Goal: Task Accomplishment & Management: Complete application form

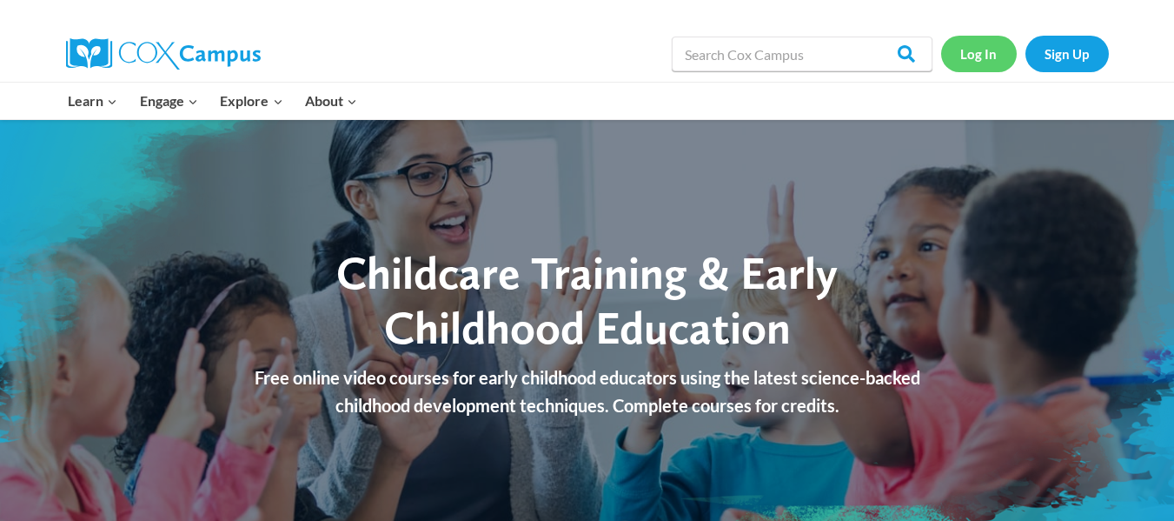
click at [979, 66] on link "Log In" at bounding box center [979, 54] width 76 height 36
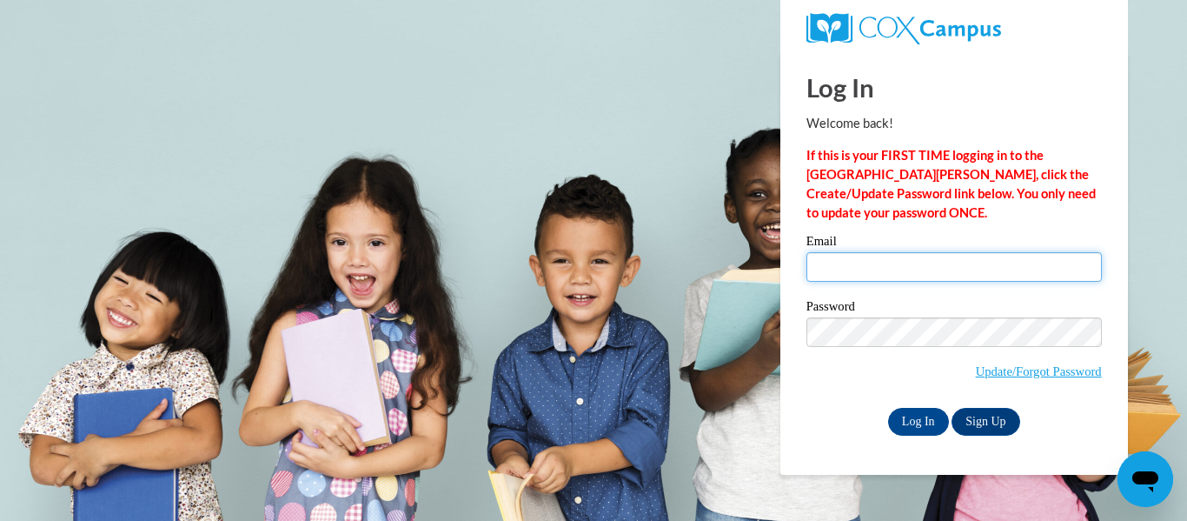
type input "[EMAIL_ADDRESS][DOMAIN_NAME]"
drag, startPoint x: 1005, startPoint y: 268, endPoint x: 763, endPoint y: 269, distance: 241.6
click at [763, 269] on body "Log In Welcome back! If this is your FIRST TIME logging in to the NEW Cox Campu…" at bounding box center [593, 260] width 1187 height 521
click at [961, 273] on input "t" at bounding box center [955, 267] width 296 height 30
type input "t"
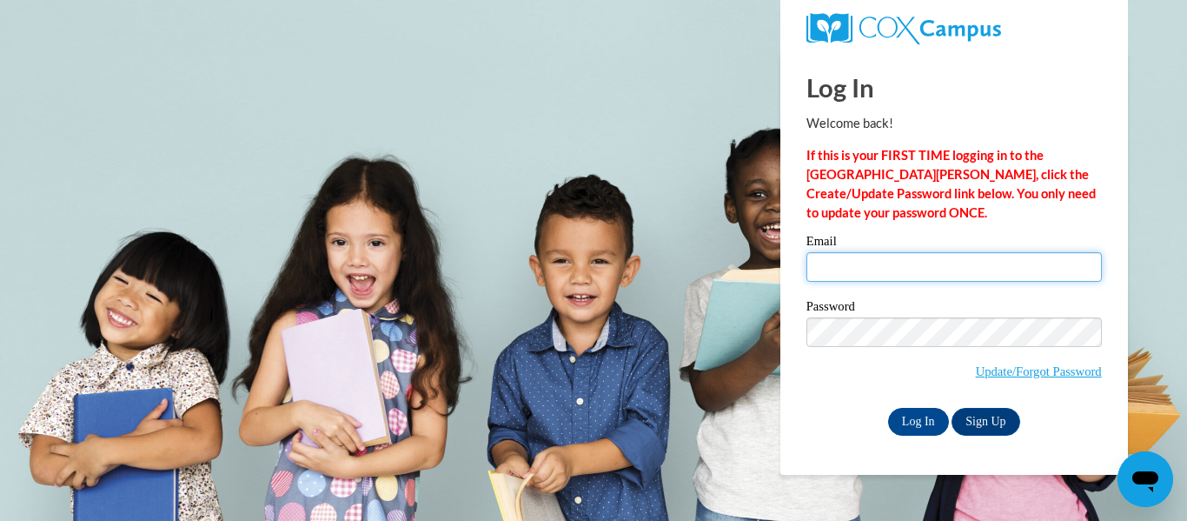
type input "t"
type input "b"
click at [874, 269] on input "b" at bounding box center [955, 267] width 296 height 30
type input "t"
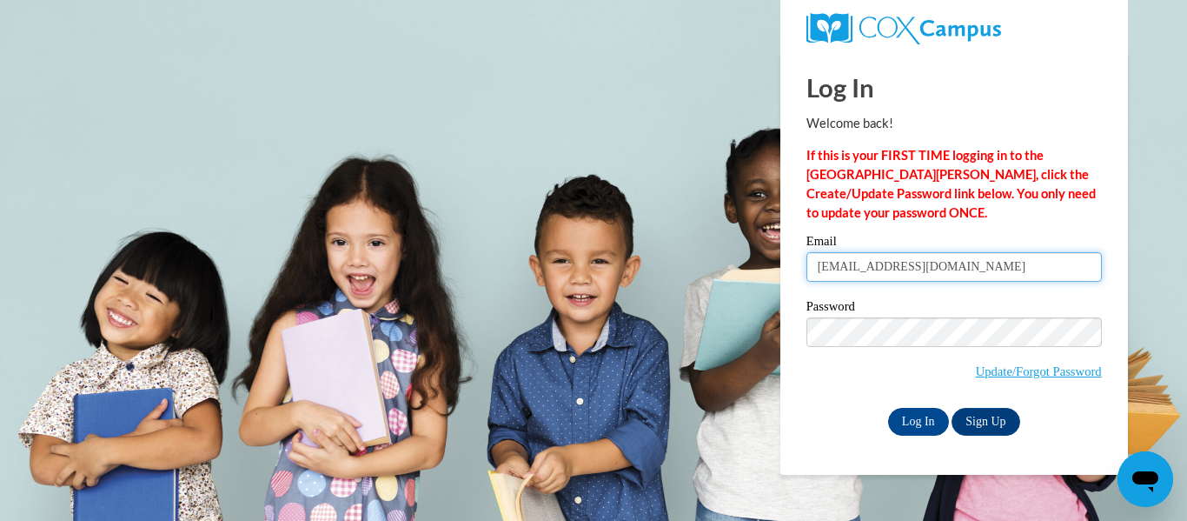
drag, startPoint x: 977, startPoint y: 268, endPoint x: 765, endPoint y: 243, distance: 213.6
click at [766, 243] on body "Log In Welcome back! If this is your FIRST TIME logging in to the NEW Cox Campu…" at bounding box center [593, 260] width 1187 height 521
type input "t"
type input "tracivia@gmail.com"
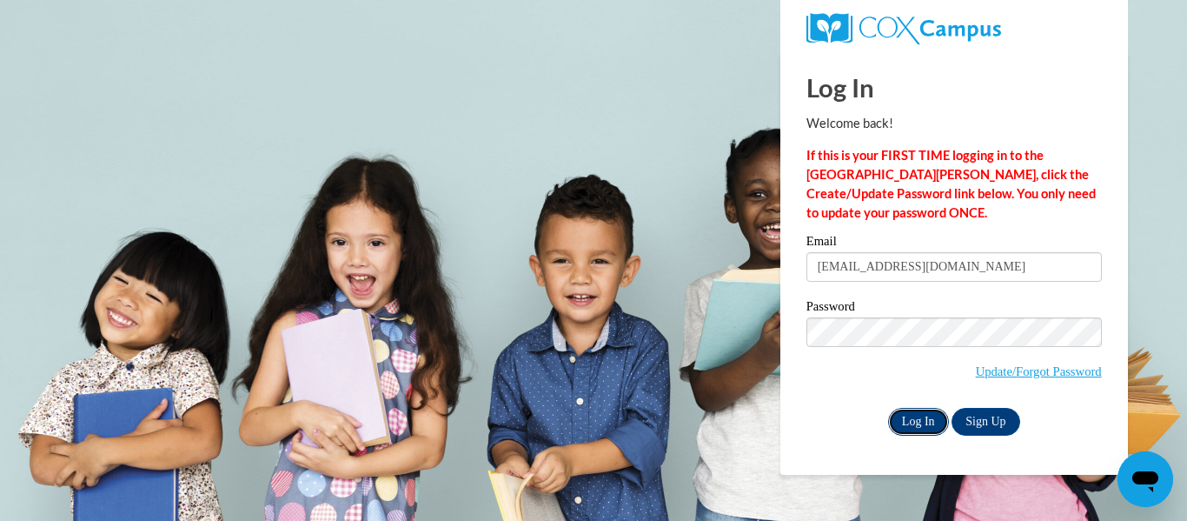
click at [918, 421] on input "Log In" at bounding box center [918, 422] width 61 height 28
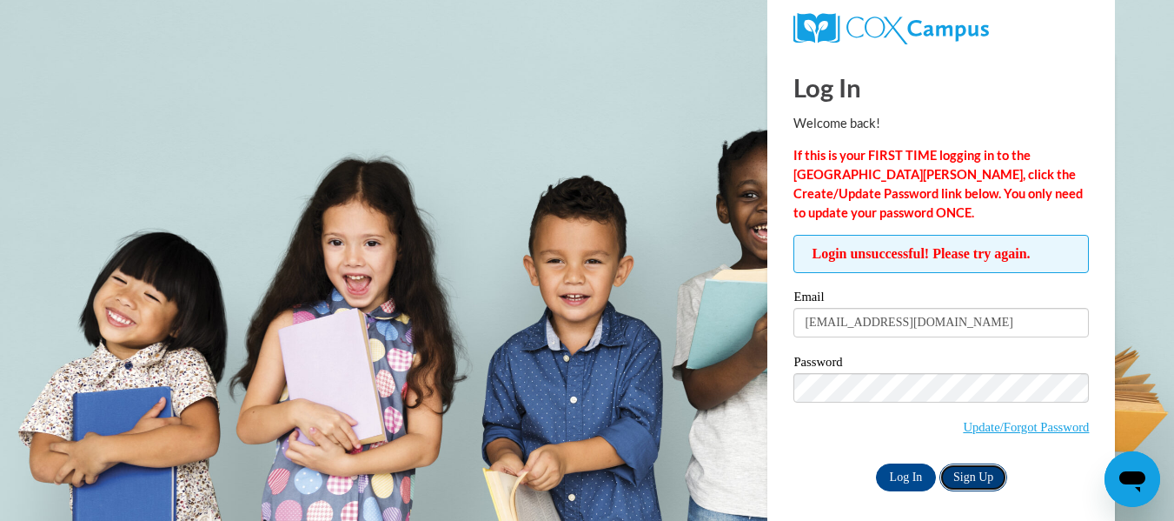
click at [973, 482] on link "Sign Up" at bounding box center [974, 477] width 68 height 28
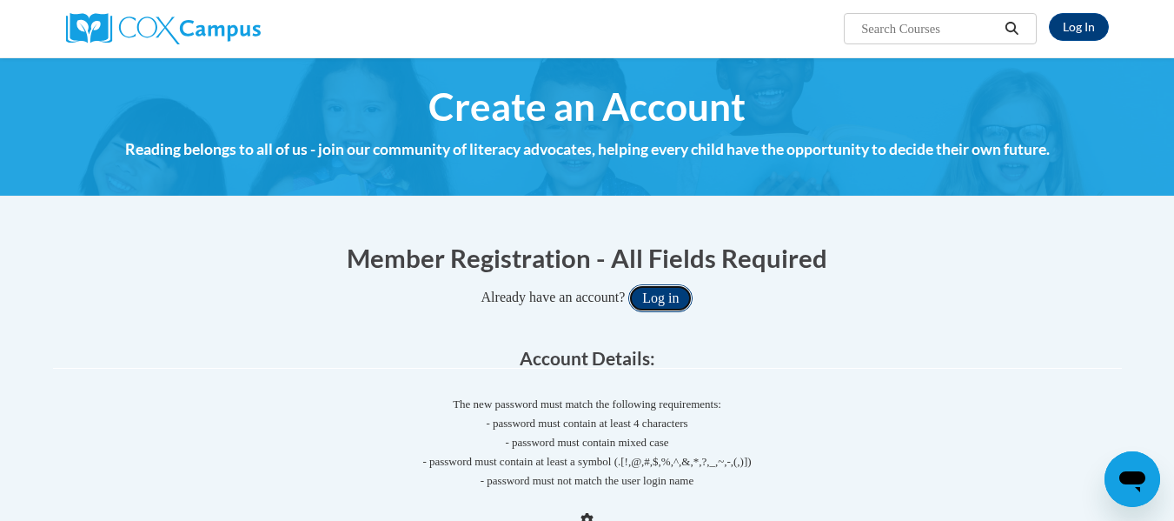
click at [667, 294] on button "Log in" at bounding box center [660, 298] width 64 height 28
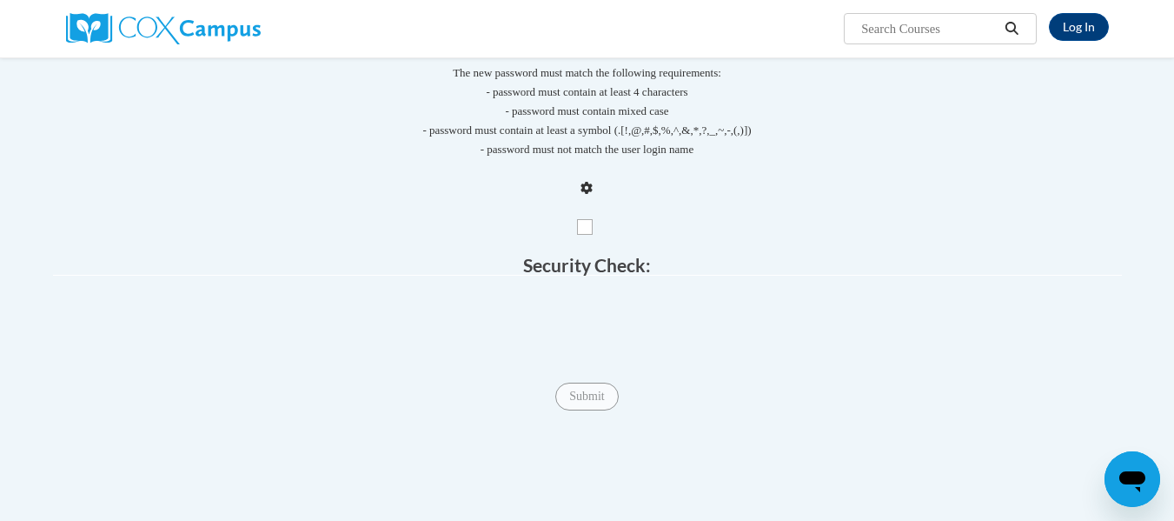
scroll to position [174, 0]
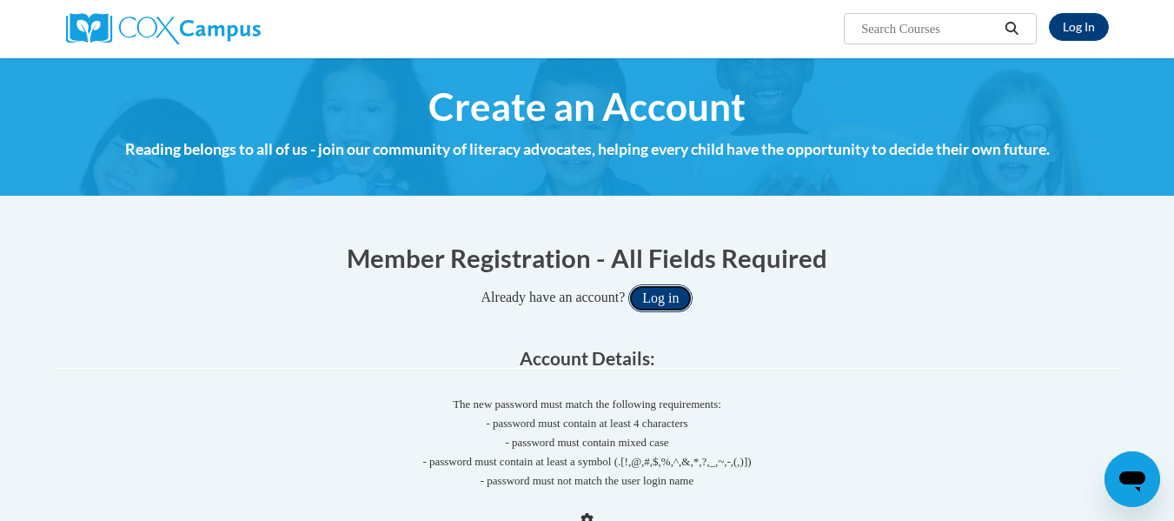
click at [675, 305] on button "Log in" at bounding box center [660, 298] width 64 height 28
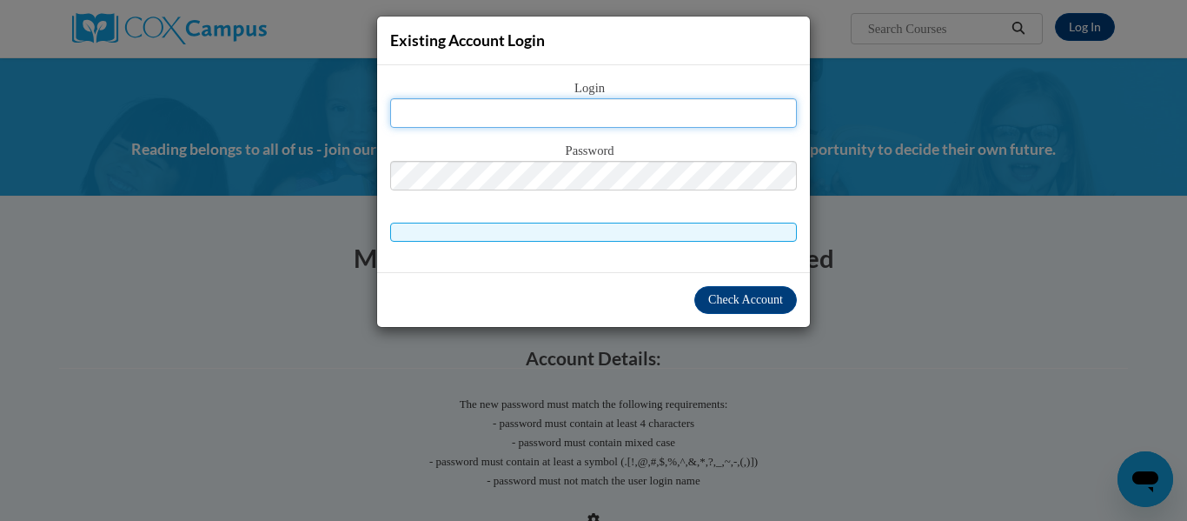
type input "[EMAIL_ADDRESS][DOMAIN_NAME]"
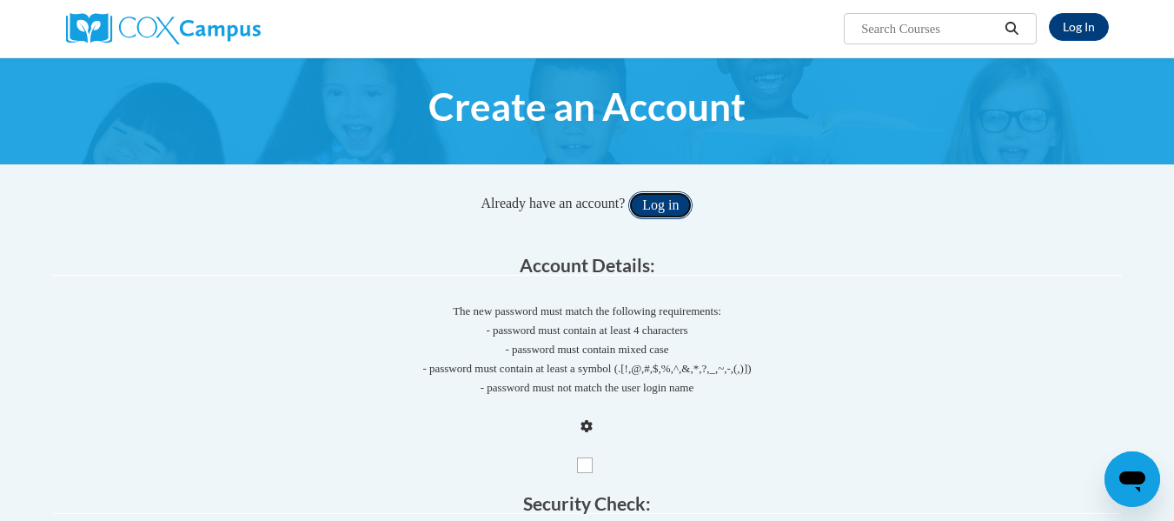
click at [688, 200] on button "Log in" at bounding box center [660, 205] width 64 height 28
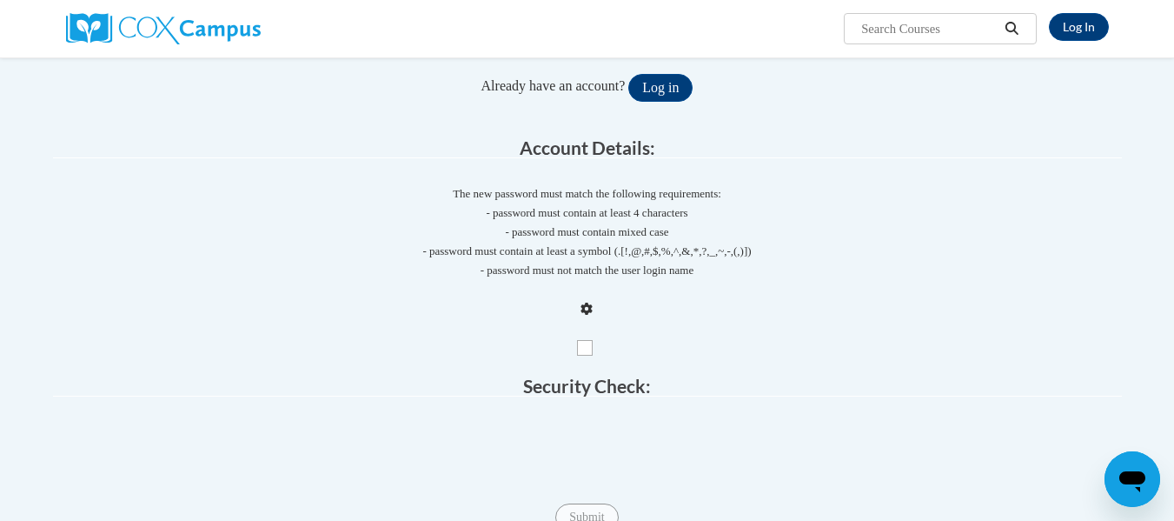
scroll to position [348, 0]
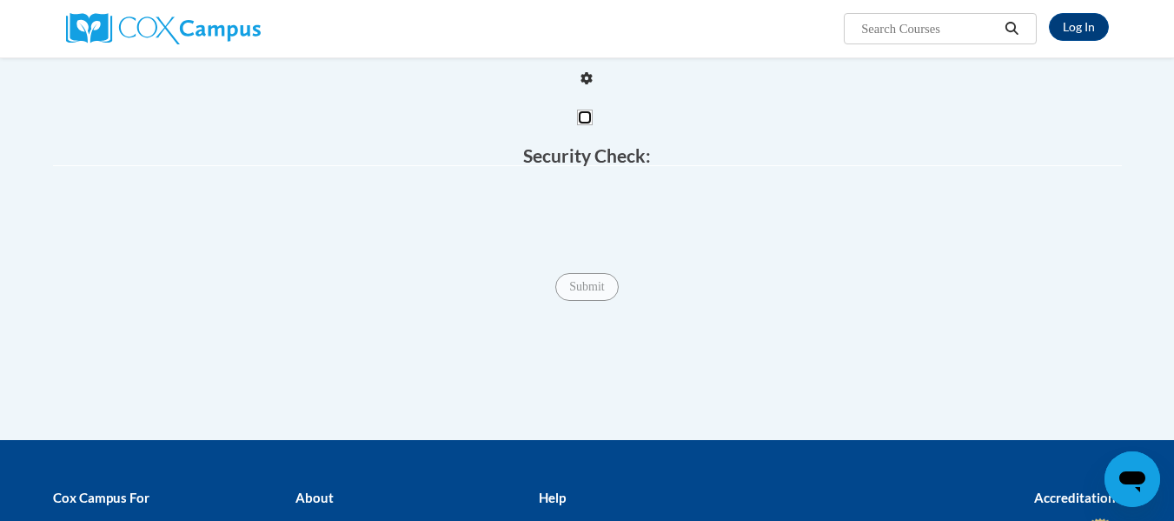
click at [578, 115] on input "Checkbox" at bounding box center [585, 118] width 16 height 16
checkbox input "true"
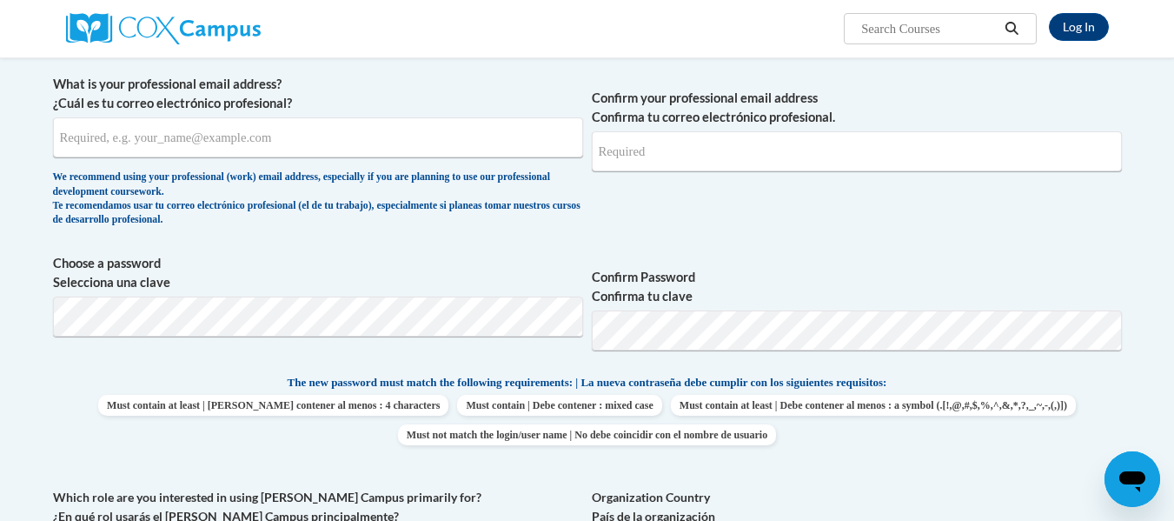
scroll to position [226, 0]
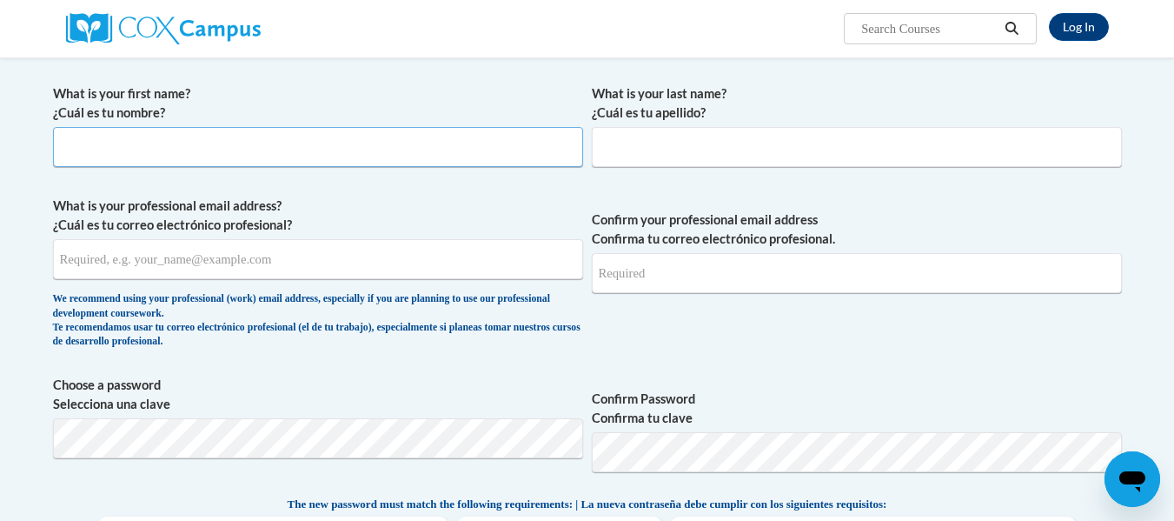
click at [200, 145] on input "What is your first name? ¿Cuál es tu nombre?" at bounding box center [318, 147] width 530 height 40
type input "t"
type input "[PERSON_NAME]"
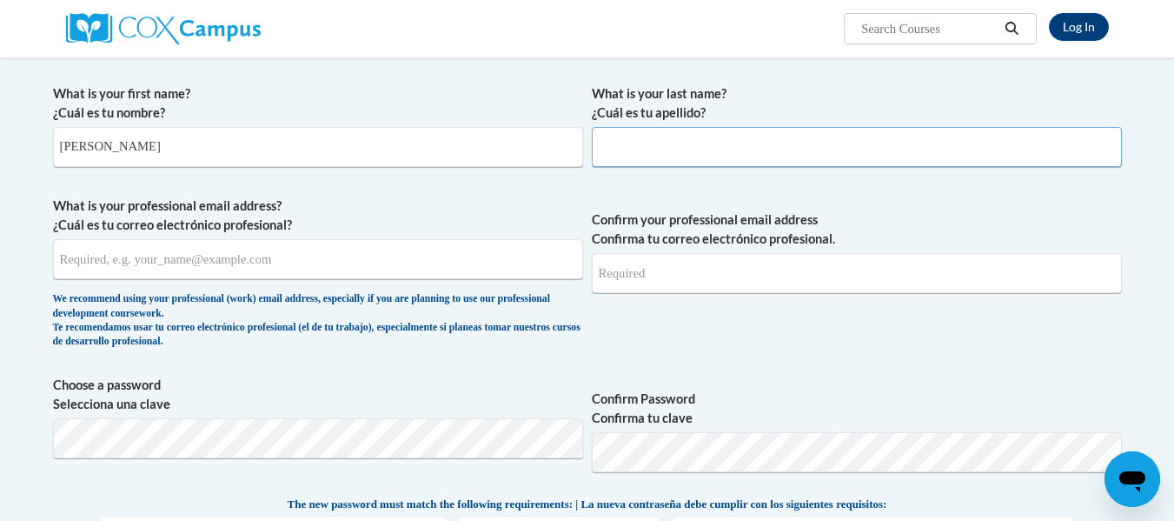
click at [741, 133] on input "What is your last name? ¿Cuál es tu apellido?" at bounding box center [857, 147] width 530 height 40
type input "Via"
click at [461, 258] on input "What is your professional email address? ¿Cuál es tu correo electrónico profesi…" at bounding box center [318, 259] width 530 height 40
type input "[EMAIL_ADDRESS][DOMAIN_NAME]"
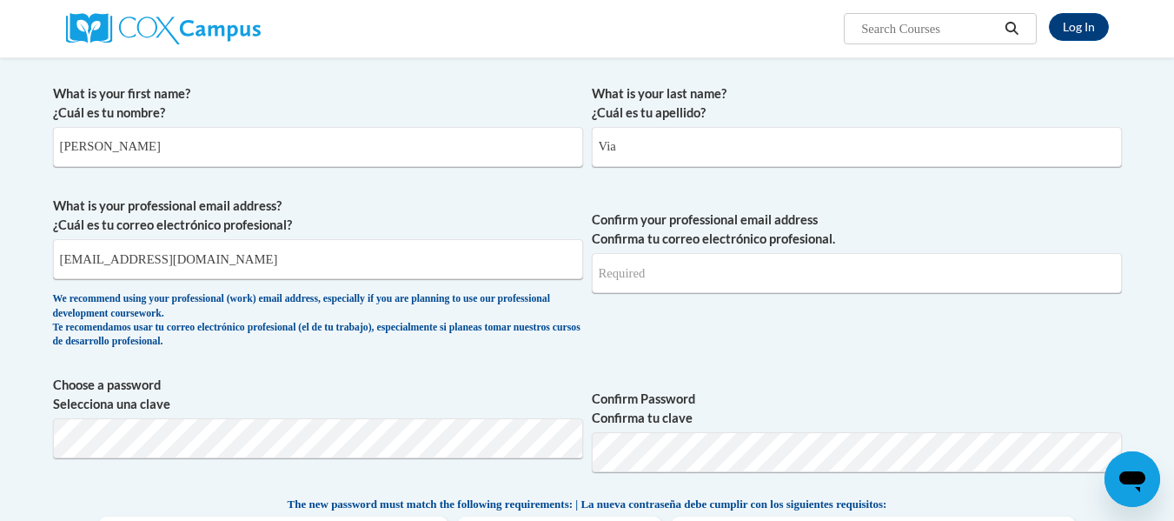
type input "[EMAIL_ADDRESS][DOMAIN_NAME]"
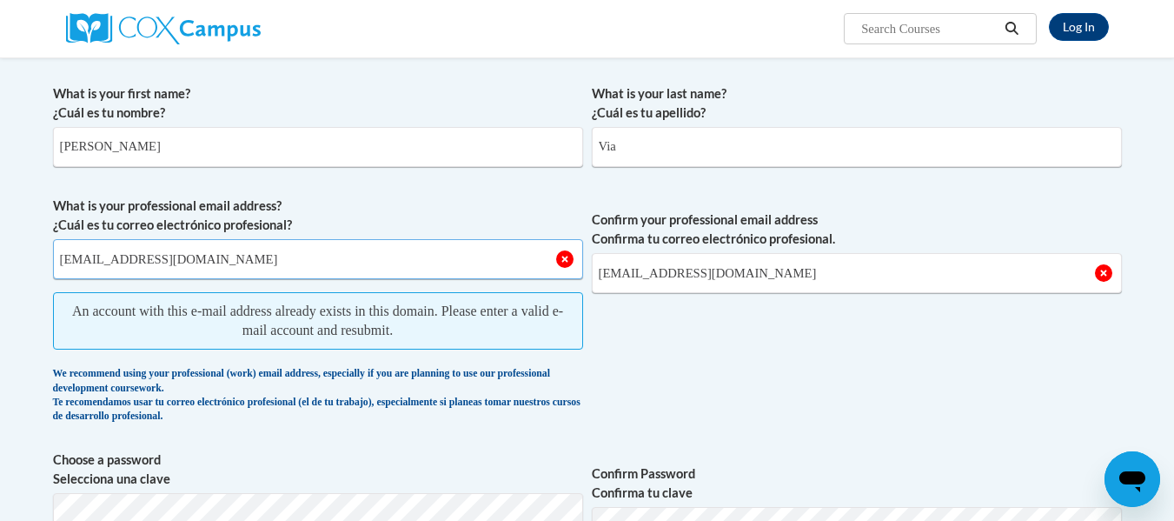
drag, startPoint x: 237, startPoint y: 254, endPoint x: 0, endPoint y: 261, distance: 237.4
type input "t"
